Goal: Task Accomplishment & Management: Complete application form

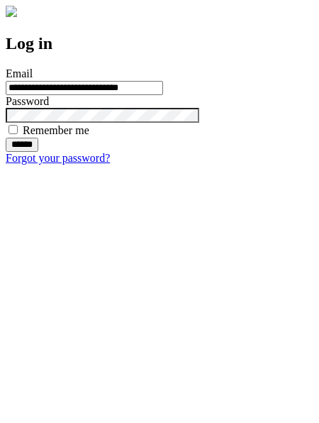
type input "**********"
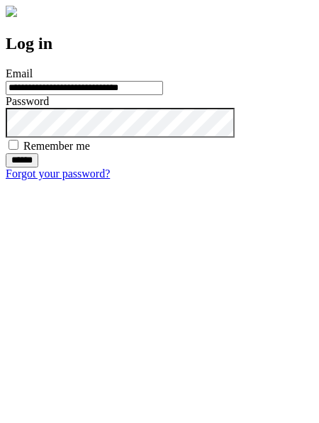
click at [38, 167] on input "******" at bounding box center [22, 160] width 33 height 14
